Goal: Information Seeking & Learning: Learn about a topic

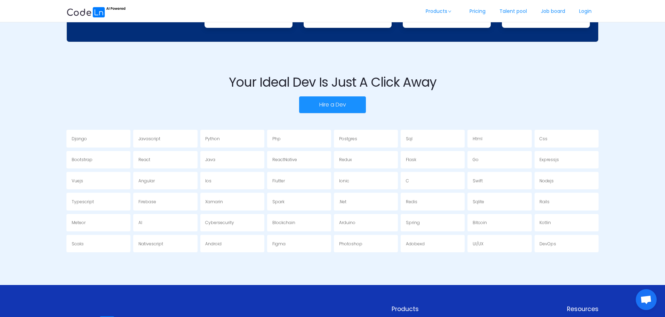
scroll to position [1333, 0]
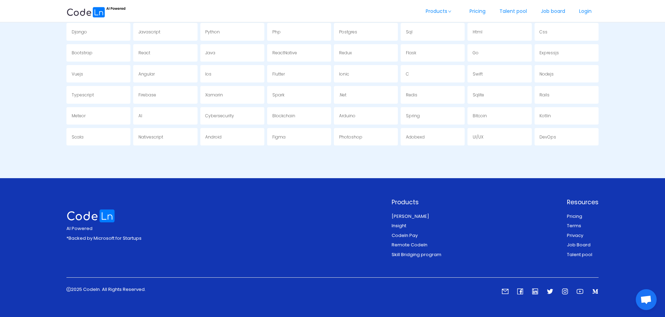
click at [410, 235] on link "Codeln Pay" at bounding box center [405, 235] width 26 height 7
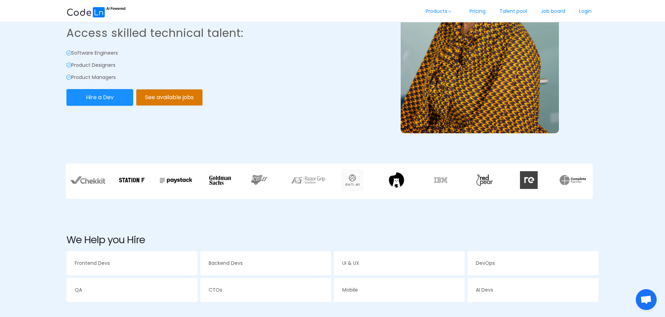
scroll to position [0, 0]
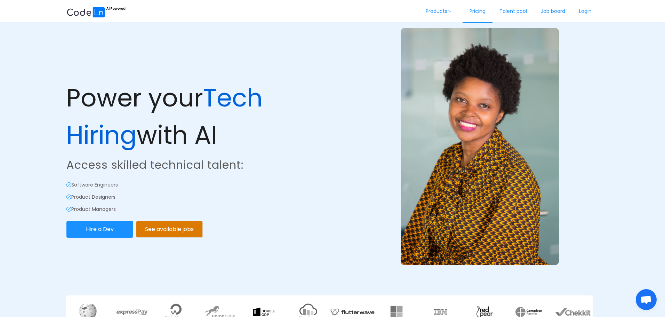
click at [475, 9] on link "Pricing" at bounding box center [478, 11] width 30 height 23
click at [152, 231] on button "See available jobs" at bounding box center [169, 229] width 67 height 17
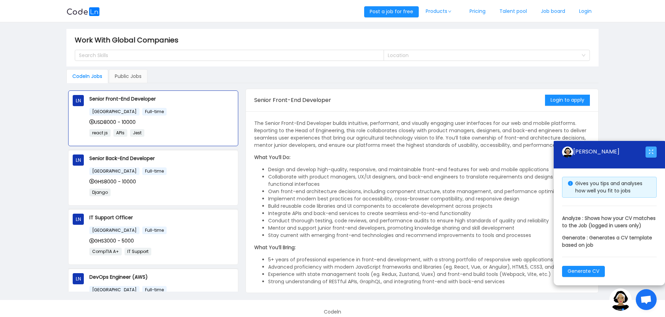
click at [651, 146] on button "button" at bounding box center [651, 151] width 11 height 11
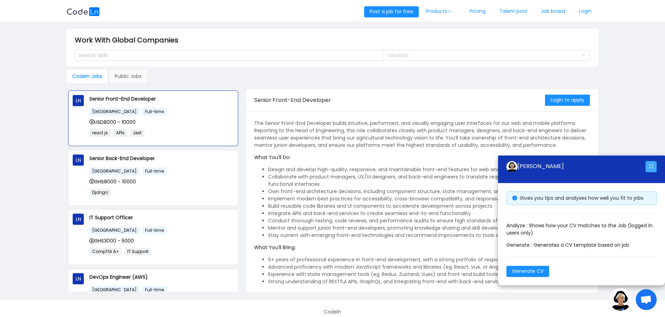
click at [649, 166] on button "button" at bounding box center [651, 166] width 11 height 11
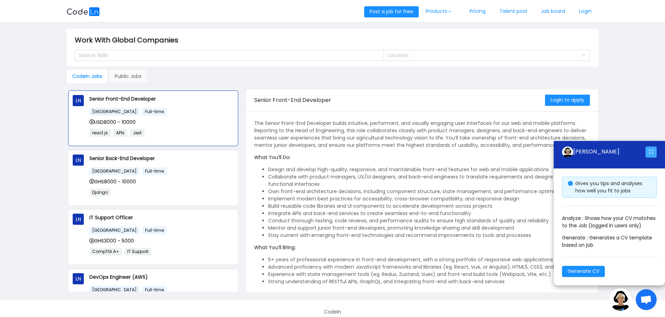
scroll to position [96, 0]
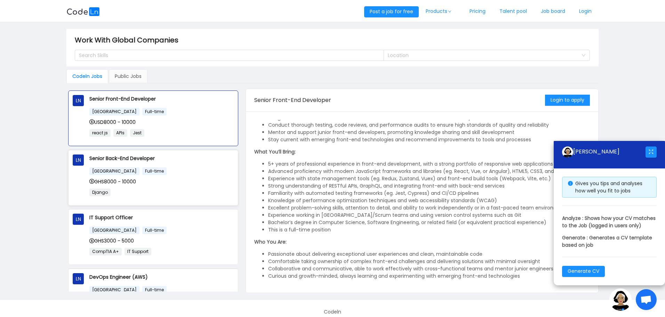
click at [161, 186] on div "[GEOGRAPHIC_DATA] Full-time GHS8000 - 10000 Django" at bounding box center [161, 184] width 144 height 34
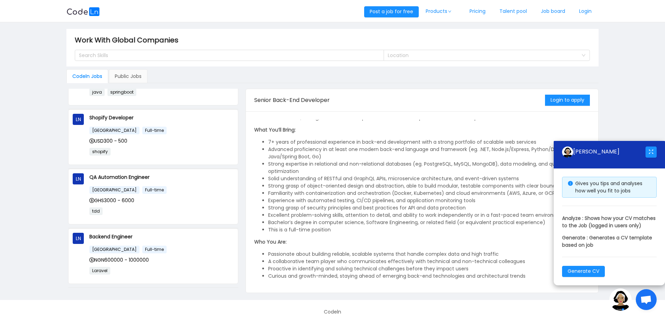
scroll to position [429, 0]
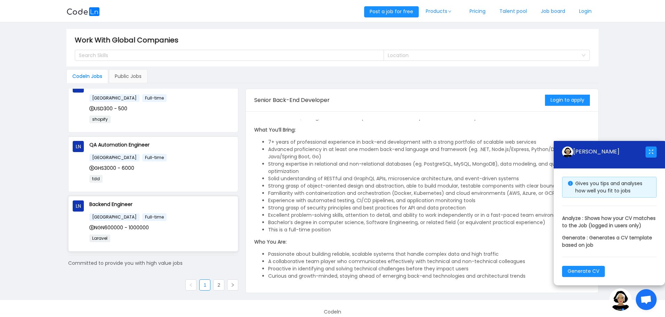
click at [106, 202] on p "Backend Engineer" at bounding box center [161, 204] width 144 height 8
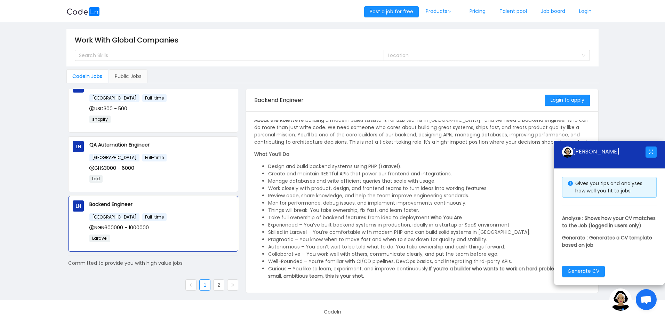
scroll to position [0, 0]
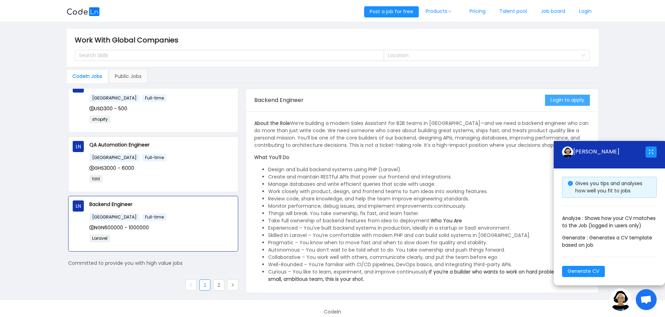
click at [570, 105] on button "Login to apply" at bounding box center [567, 100] width 45 height 11
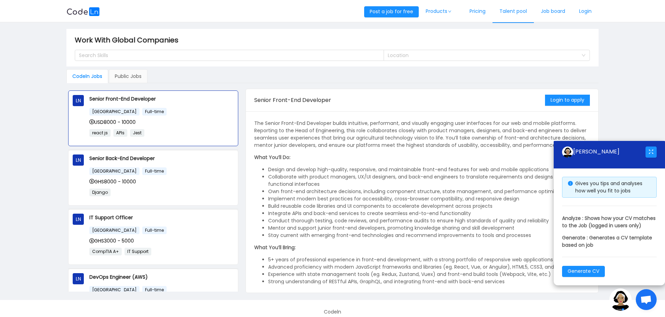
click at [505, 11] on link "Talent pool" at bounding box center [513, 11] width 41 height 23
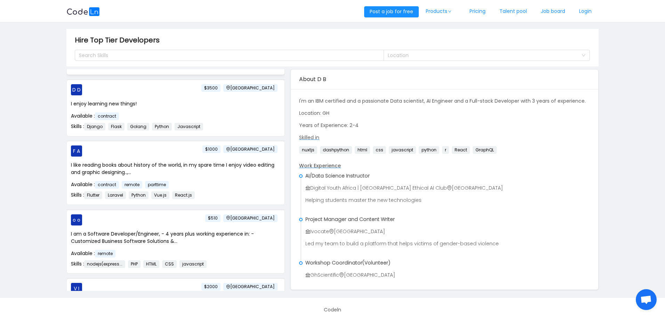
scroll to position [143, 0]
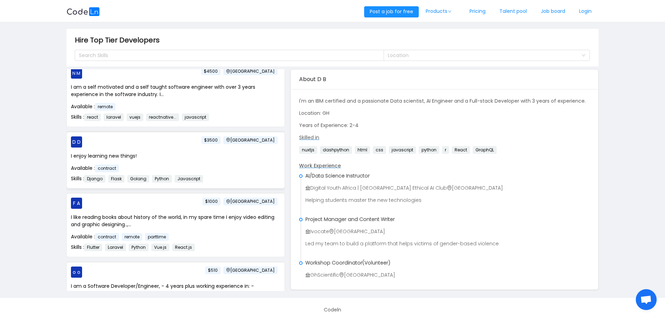
click at [233, 155] on p "I enjoy learning new things!" at bounding box center [175, 155] width 209 height 7
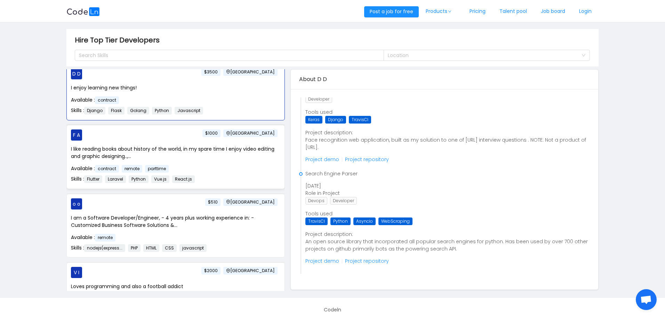
scroll to position [0, 0]
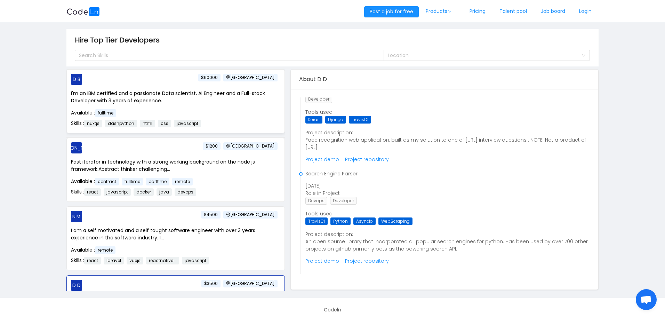
click at [206, 87] on div "D B [GEOGRAPHIC_DATA] $60000 I'm an IBM certified and a passionate Data scienti…" at bounding box center [176, 101] width 218 height 63
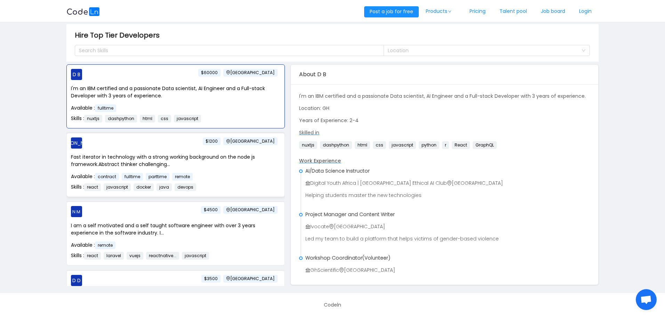
click at [162, 170] on div "Fast iterator in technology with a strong working background on the node js fra…" at bounding box center [175, 172] width 209 height 39
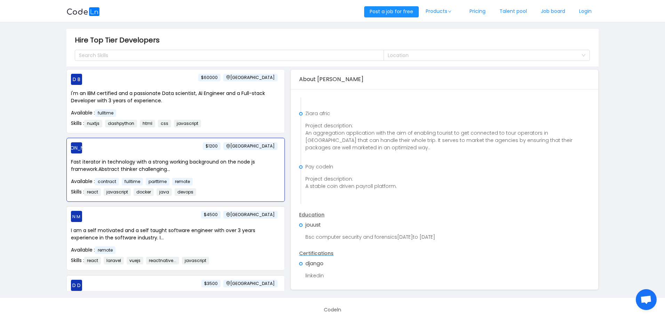
scroll to position [393, 0]
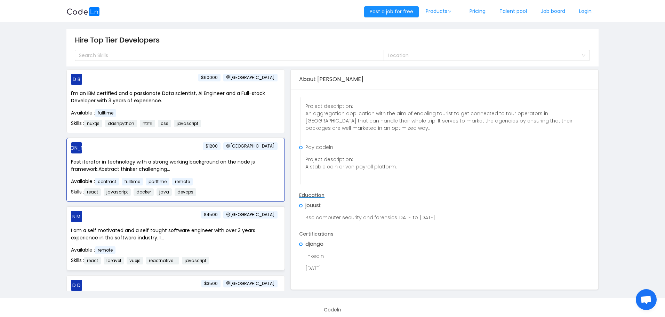
click at [185, 234] on p "I am a self motivated and a self taught software engineer with over 3 years exp…" at bounding box center [175, 234] width 209 height 15
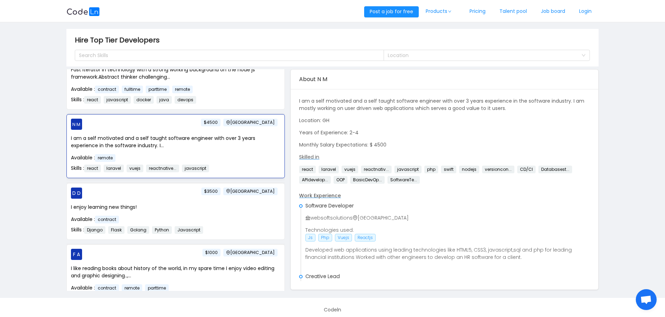
scroll to position [93, 0]
click at [200, 203] on p "I enjoy learning new things!" at bounding box center [175, 206] width 209 height 7
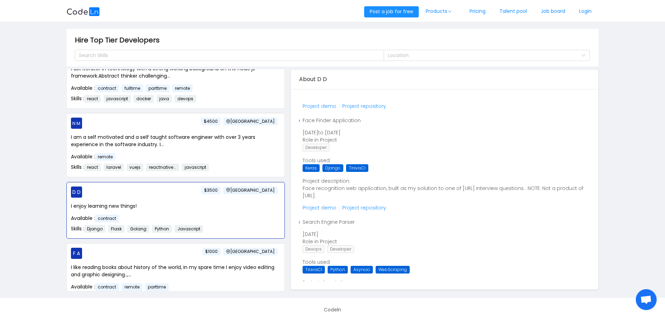
scroll to position [1165, 3]
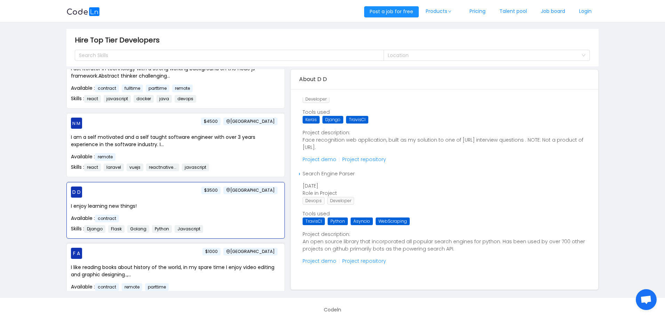
click at [189, 260] on div "F A [GEOGRAPHIC_DATA] $1000 I like reading books about history of the world, in…" at bounding box center [176, 275] width 218 height 63
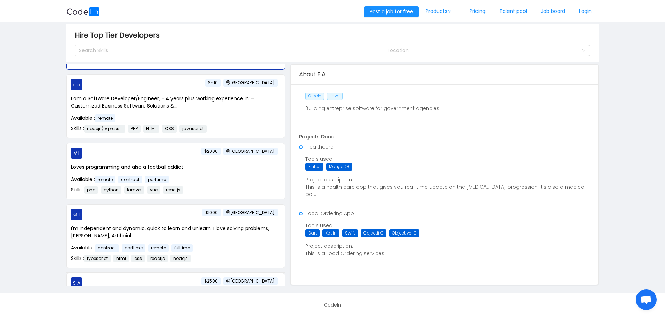
scroll to position [334, 0]
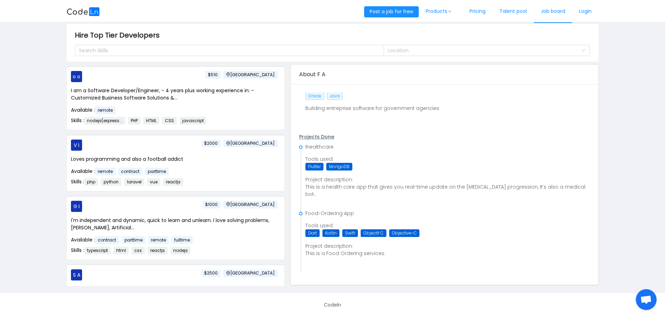
click at [551, 8] on link "Job board" at bounding box center [553, 11] width 38 height 23
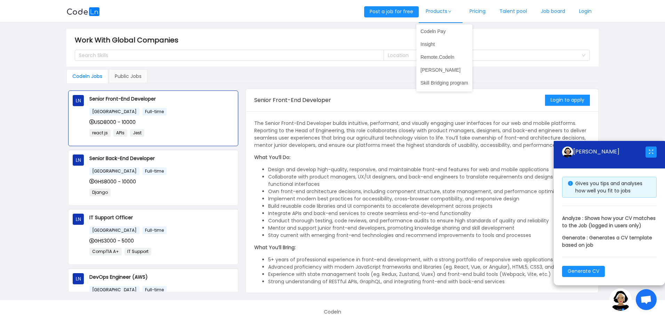
click at [435, 14] on link "Products" at bounding box center [441, 11] width 44 height 23
